Goal: Navigation & Orientation: Go to known website

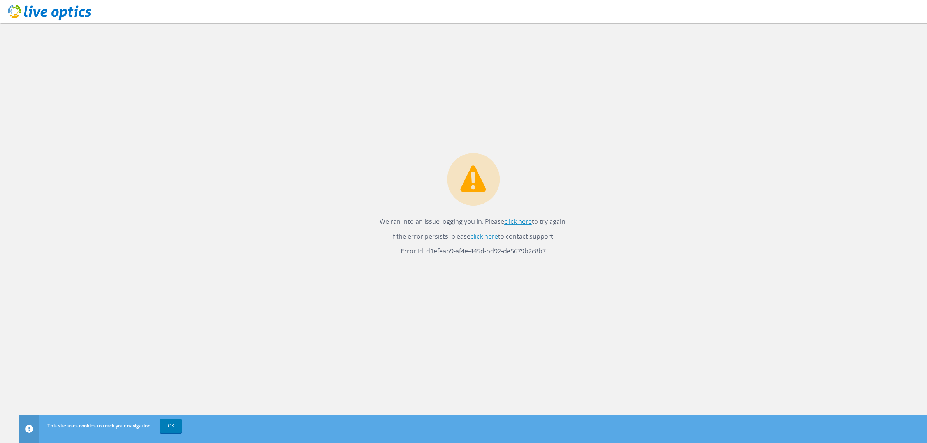
click at [518, 222] on link "click here" at bounding box center [518, 221] width 28 height 9
click at [523, 223] on link "click here" at bounding box center [518, 221] width 28 height 9
click at [517, 225] on link "click here" at bounding box center [518, 221] width 28 height 9
